Goal: Task Accomplishment & Management: Manage account settings

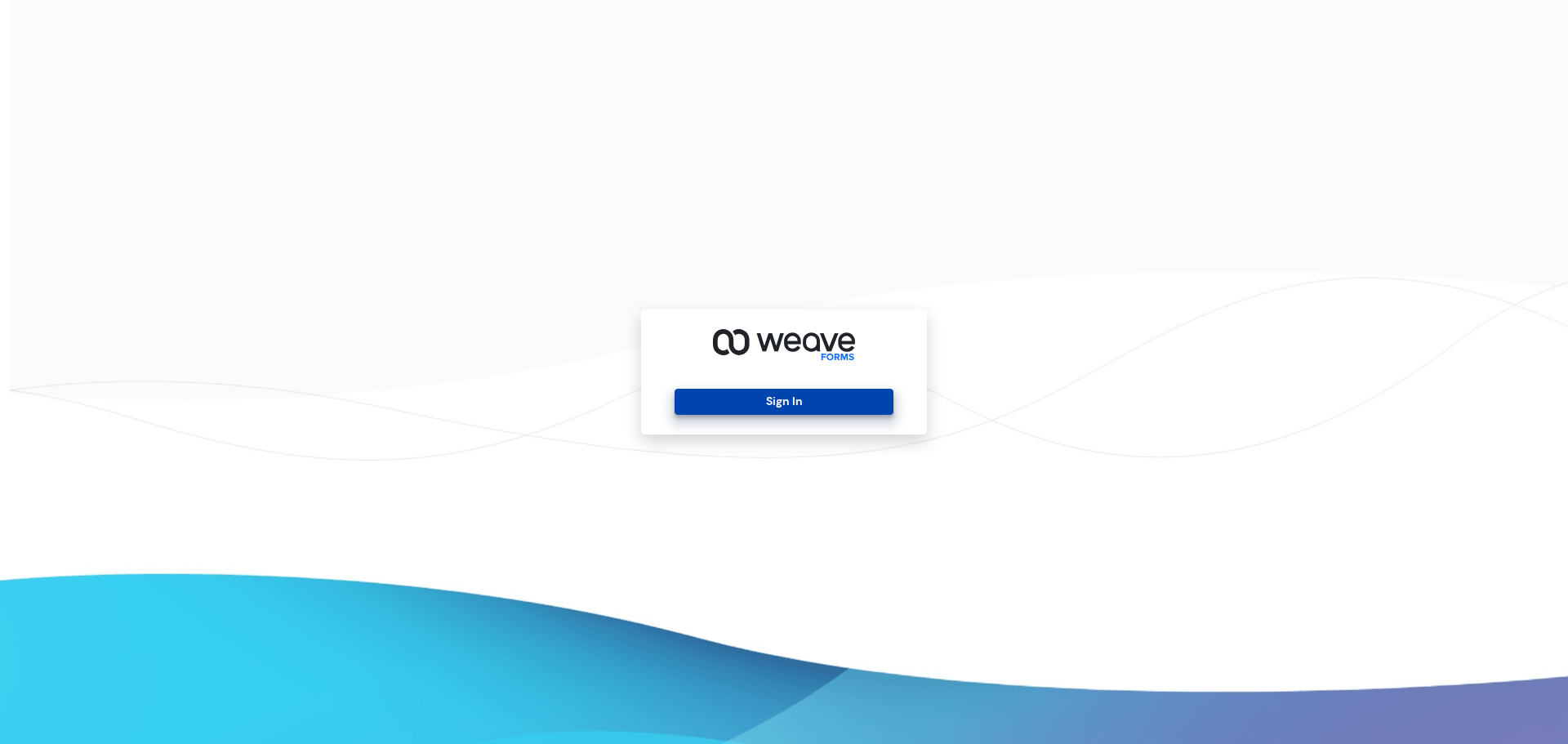
click at [835, 401] on button "Sign In" at bounding box center [784, 402] width 218 height 26
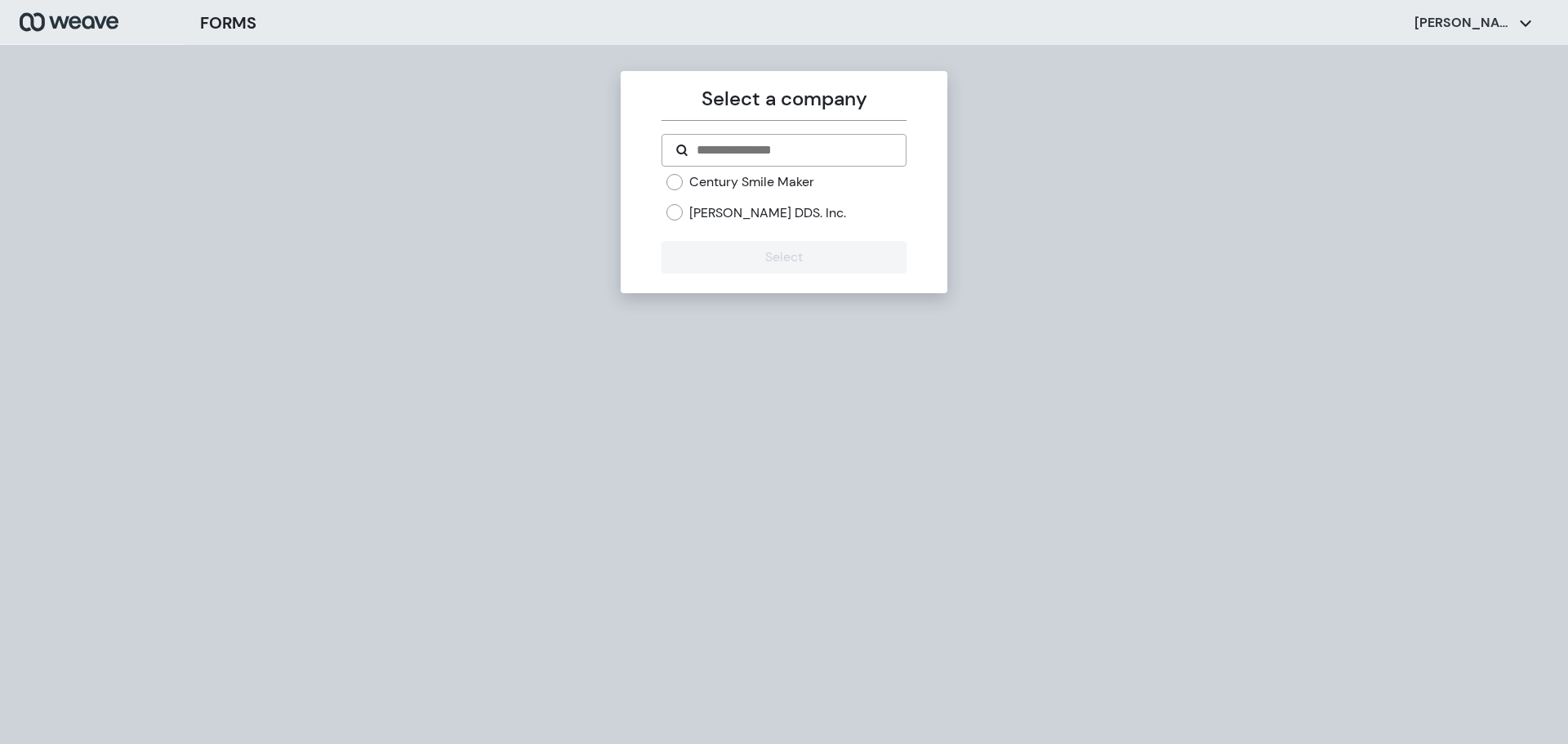
click at [786, 227] on div "Century Smile Maker [PERSON_NAME] DDS. Inc." at bounding box center [784, 204] width 244 height 62
click at [784, 211] on label "[PERSON_NAME] DDS. Inc." at bounding box center [768, 213] width 157 height 18
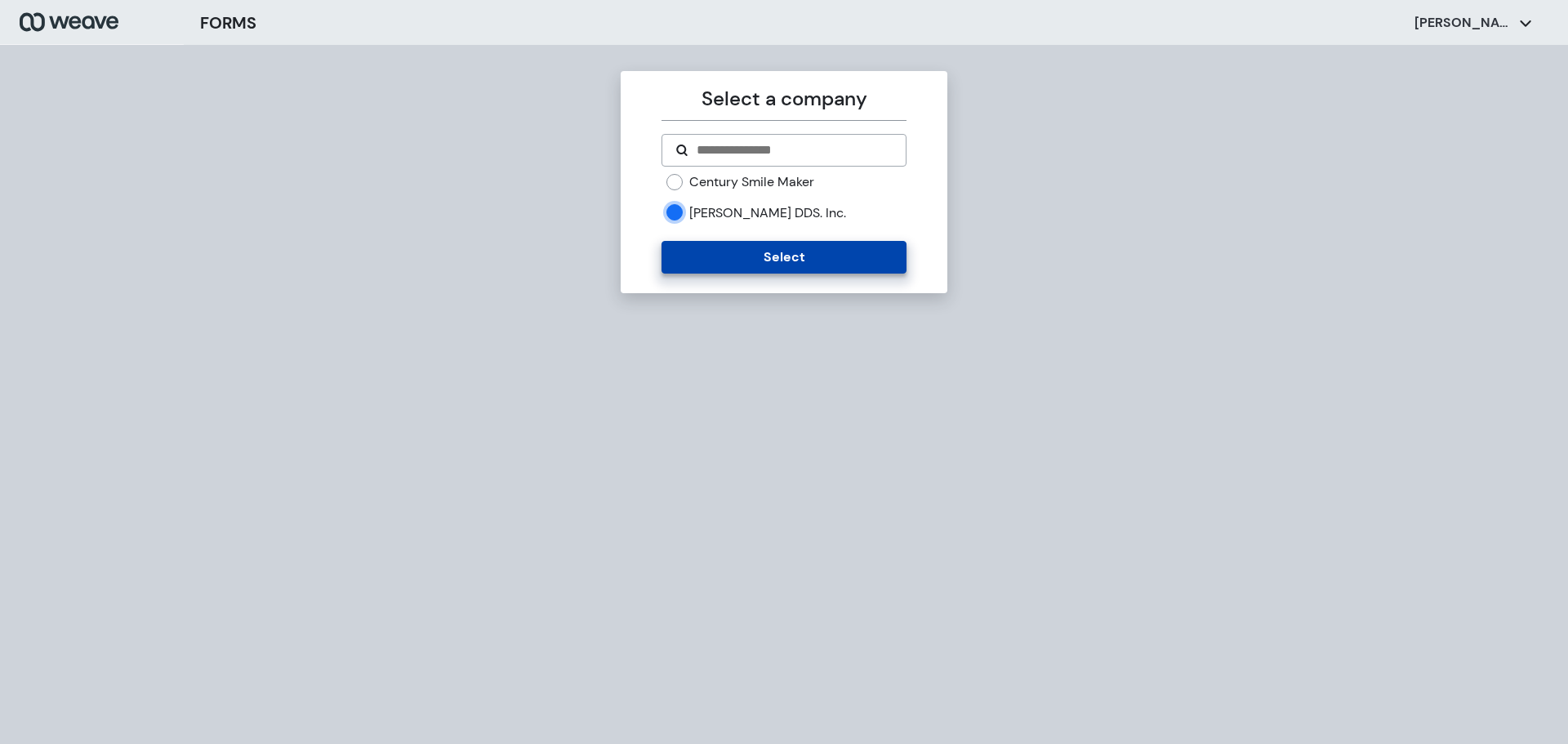
click at [780, 258] on button "Select" at bounding box center [784, 257] width 244 height 33
